Goal: Task Accomplishment & Management: Use online tool/utility

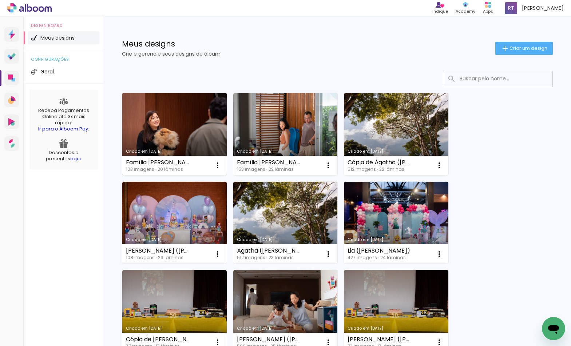
click at [191, 115] on link "Criado em [DATE]" at bounding box center [174, 134] width 104 height 82
click at [209, 136] on link "Criado em [DATE]" at bounding box center [174, 134] width 104 height 82
click at [219, 169] on iron-icon at bounding box center [217, 165] width 9 height 9
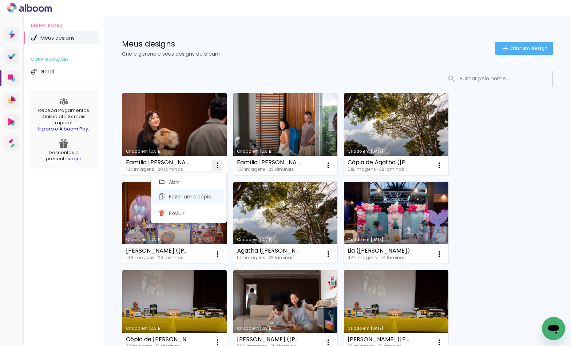
click at [204, 197] on span "Fazer uma cópia" at bounding box center [190, 196] width 43 height 5
type input "Cópia de Família [PERSON_NAME]"
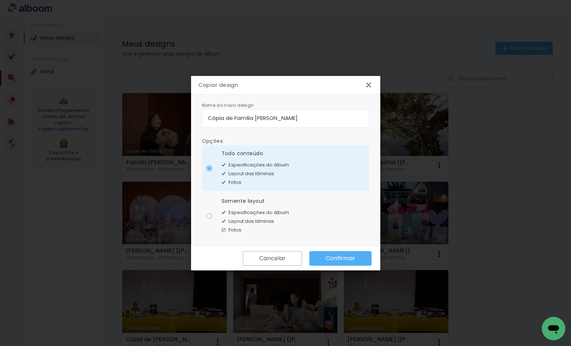
click at [0, 0] on slot "Confirmar" at bounding box center [0, 0] width 0 height 0
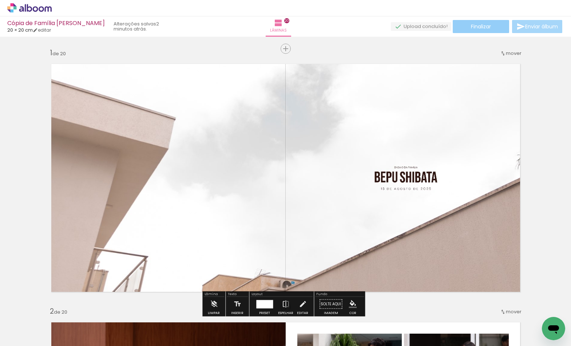
click at [495, 29] on paper-button "Finalizar" at bounding box center [480, 26] width 56 height 13
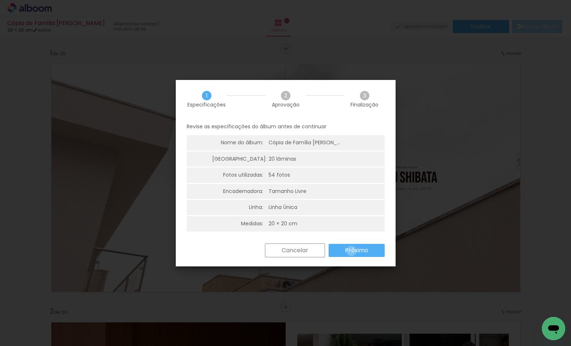
click at [0, 0] on slot "Próximo" at bounding box center [0, 0] width 0 height 0
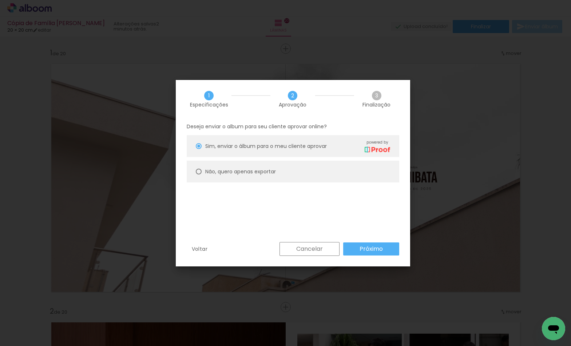
click at [348, 249] on paper-button "Próximo" at bounding box center [371, 249] width 56 height 13
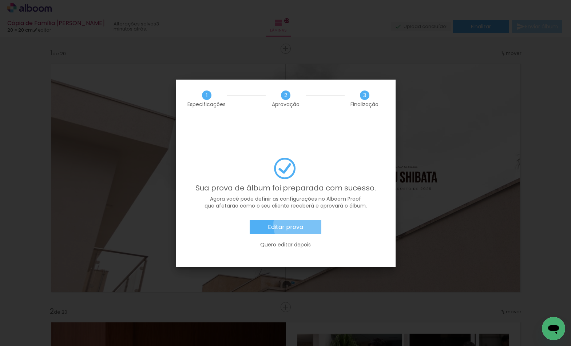
click at [0, 0] on slot "Editar prova" at bounding box center [0, 0] width 0 height 0
